Goal: Find specific page/section: Find specific page/section

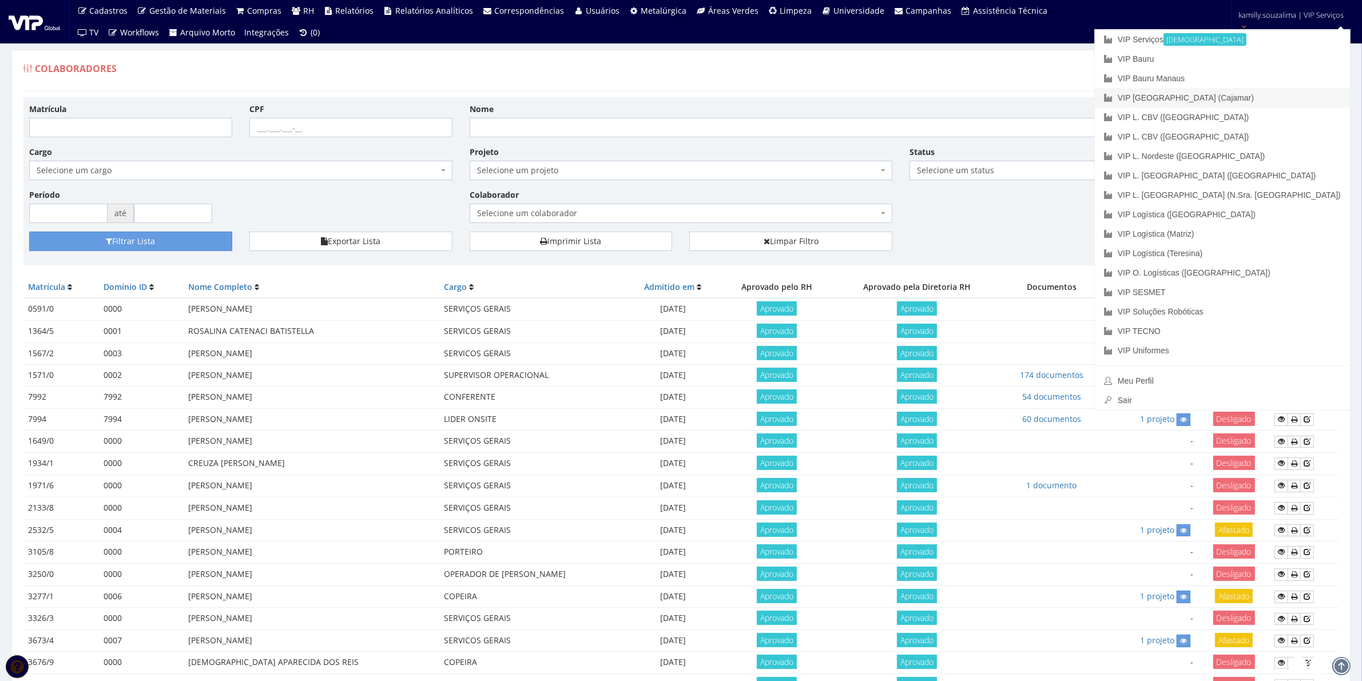
click at [1283, 96] on link "VIP [GEOGRAPHIC_DATA] (Cajamar)" at bounding box center [1222, 97] width 255 height 19
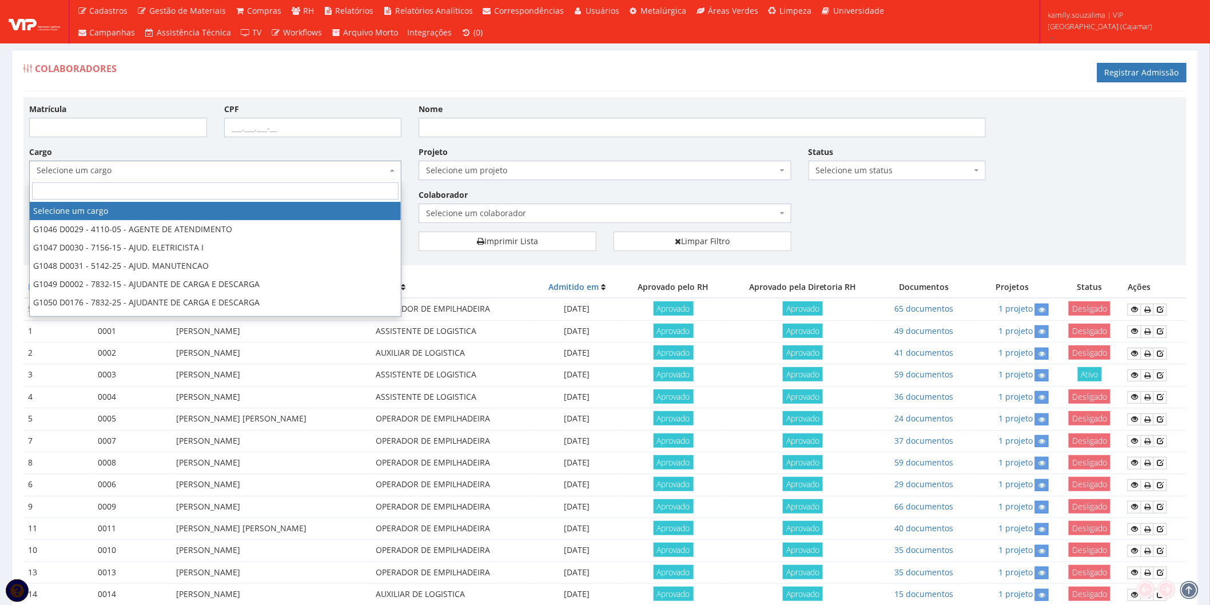
click at [206, 166] on span "Selecione um cargo" at bounding box center [212, 170] width 351 height 11
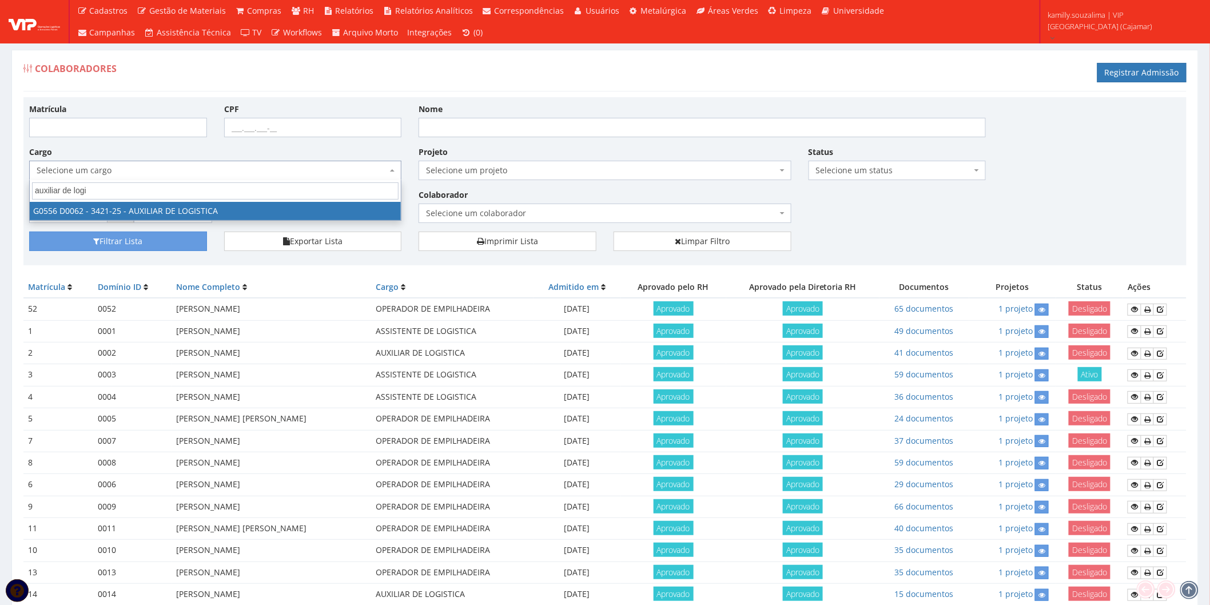
type input "auxiliar de logi"
select select "556"
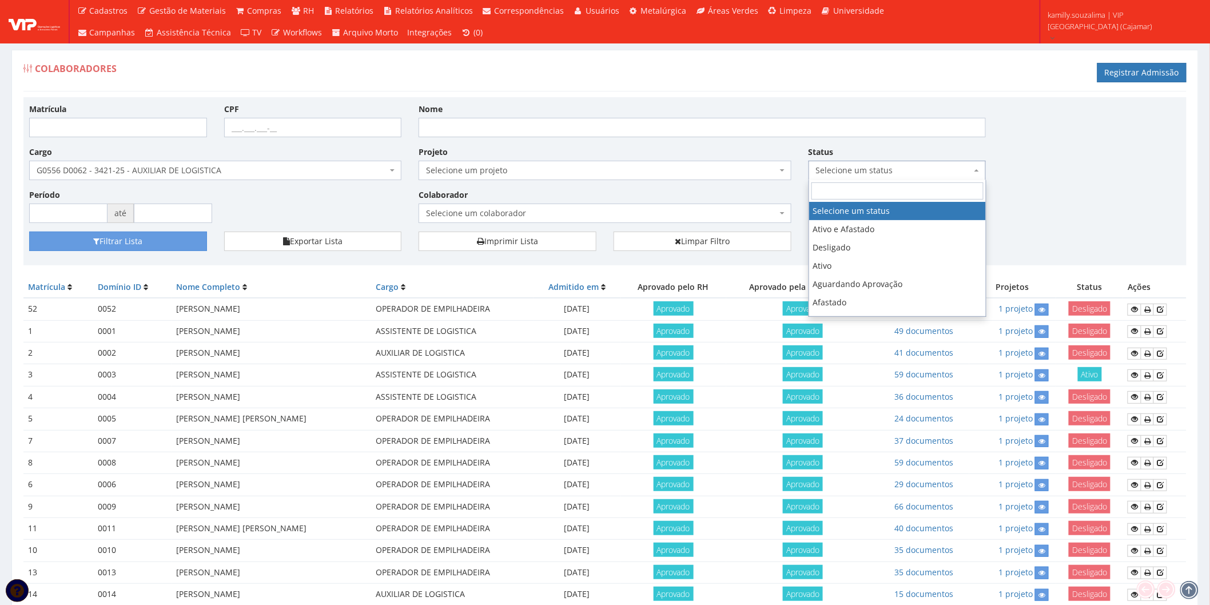
click at [839, 169] on span "Selecione um status" at bounding box center [894, 170] width 156 height 11
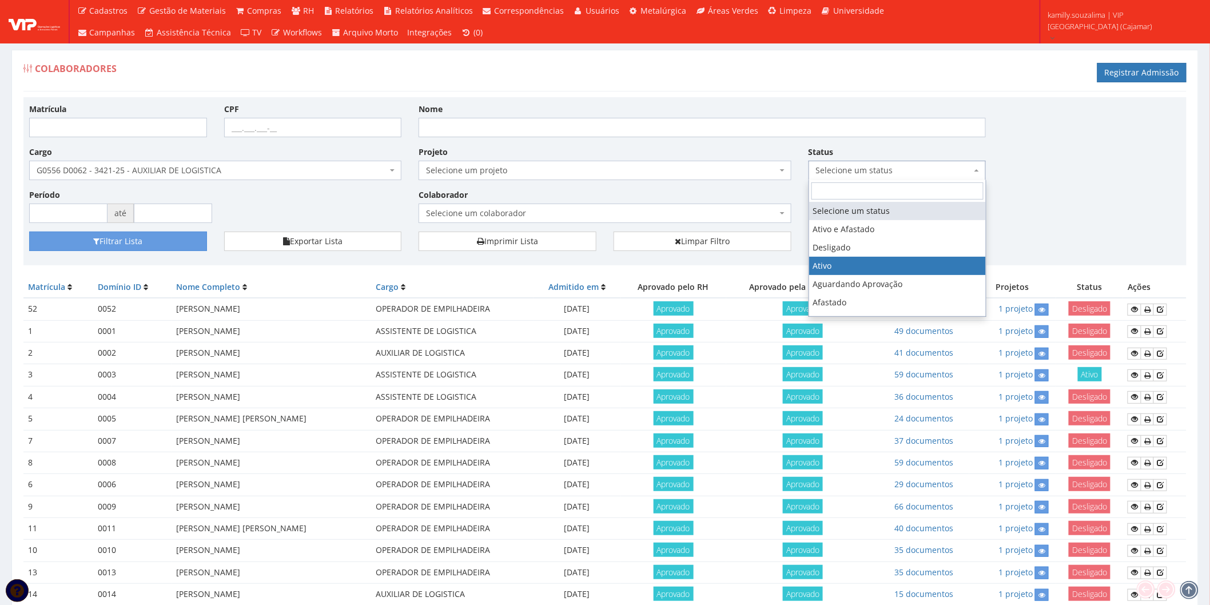
select select "1"
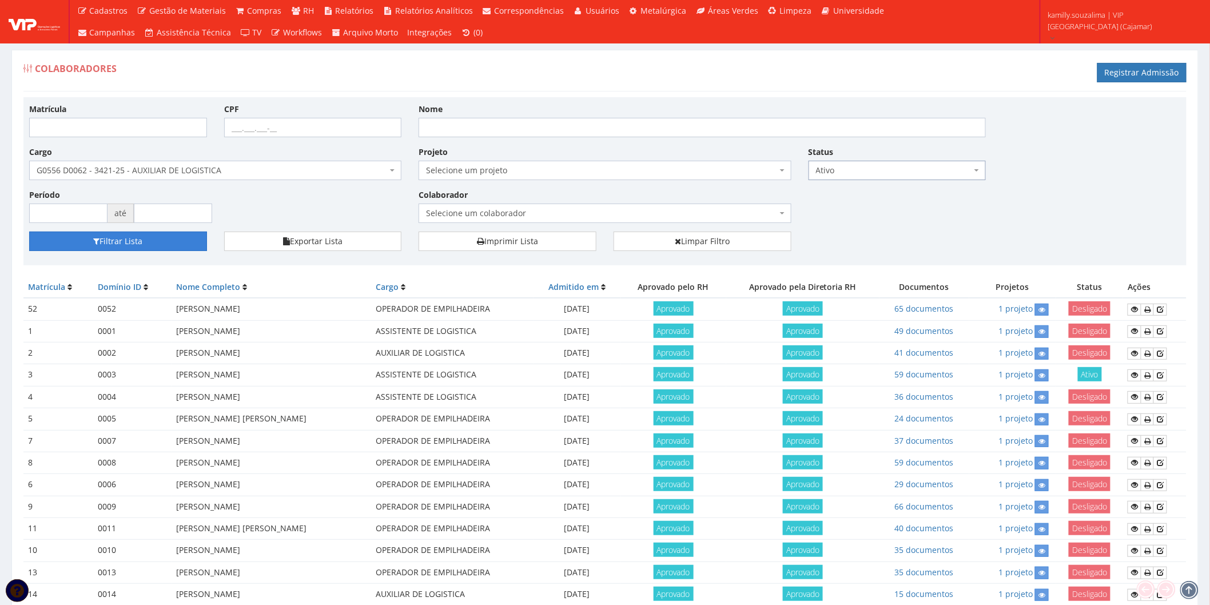
click at [172, 244] on button "Filtrar Lista" at bounding box center [118, 241] width 178 height 19
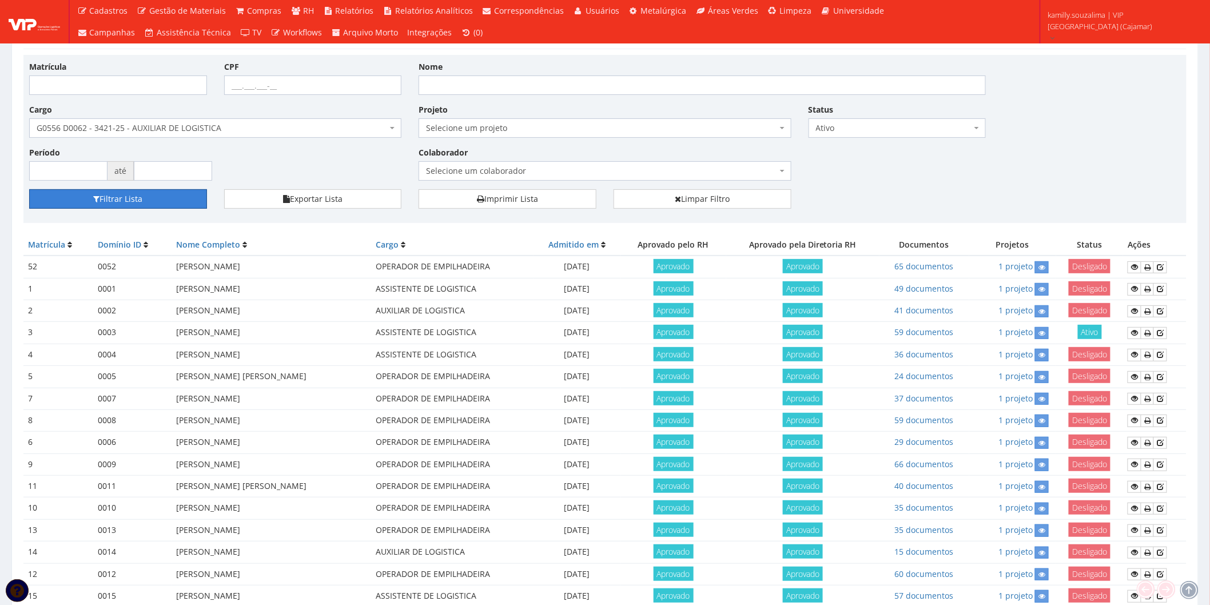
scroll to position [63, 0]
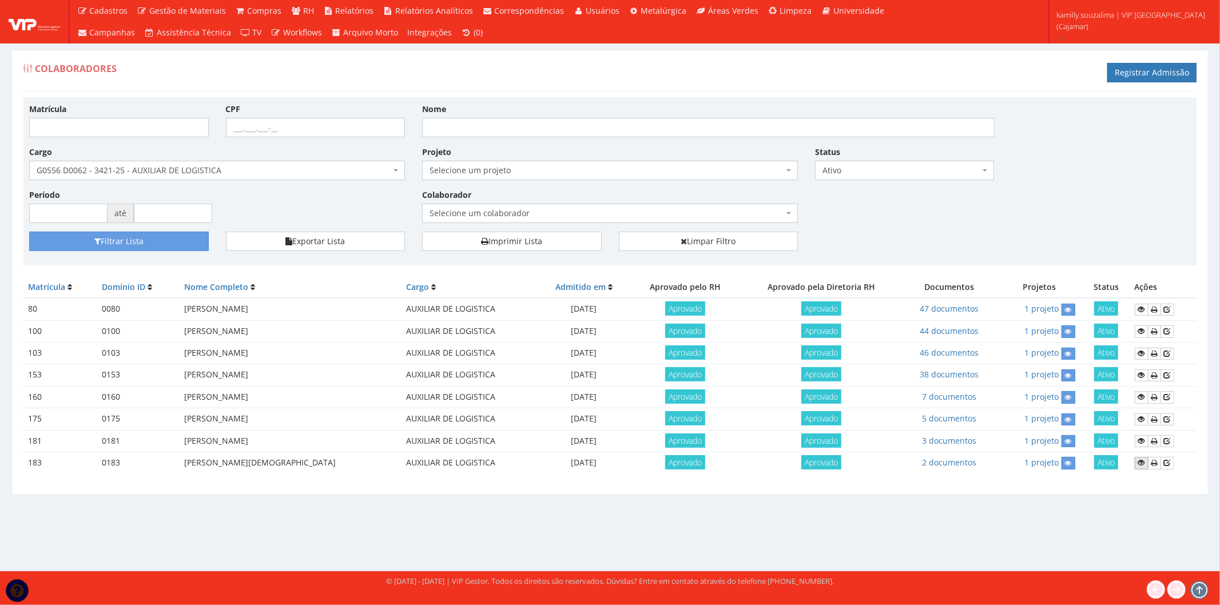
click at [1141, 461] on icon at bounding box center [1141, 463] width 7 height 8
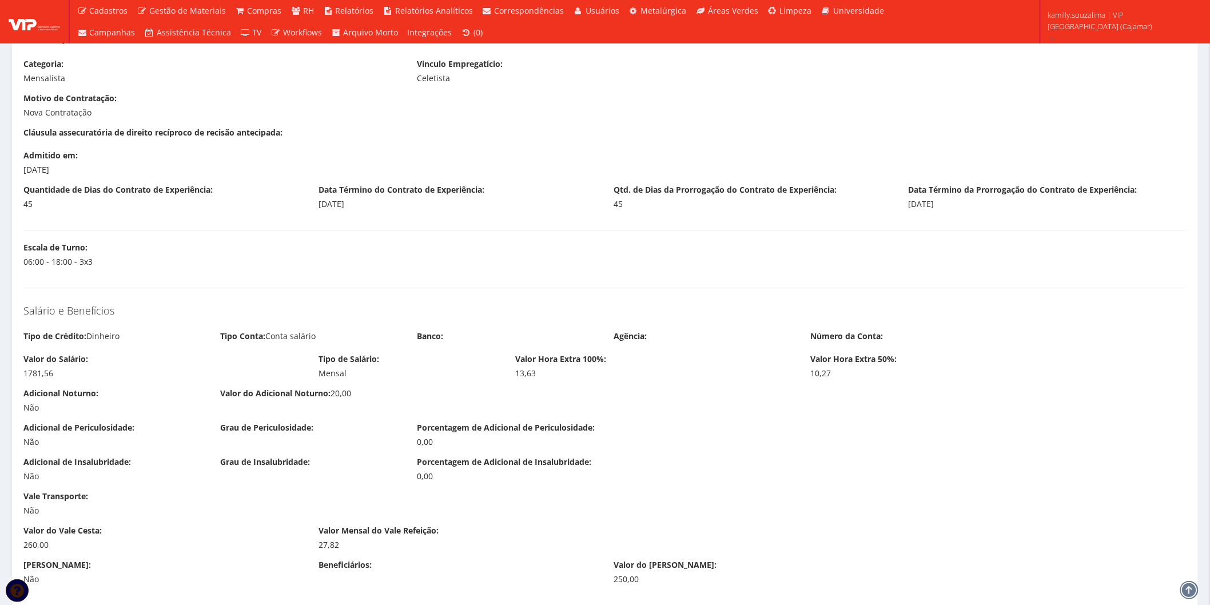
scroll to position [1207, 0]
